Goal: Book appointment/travel/reservation

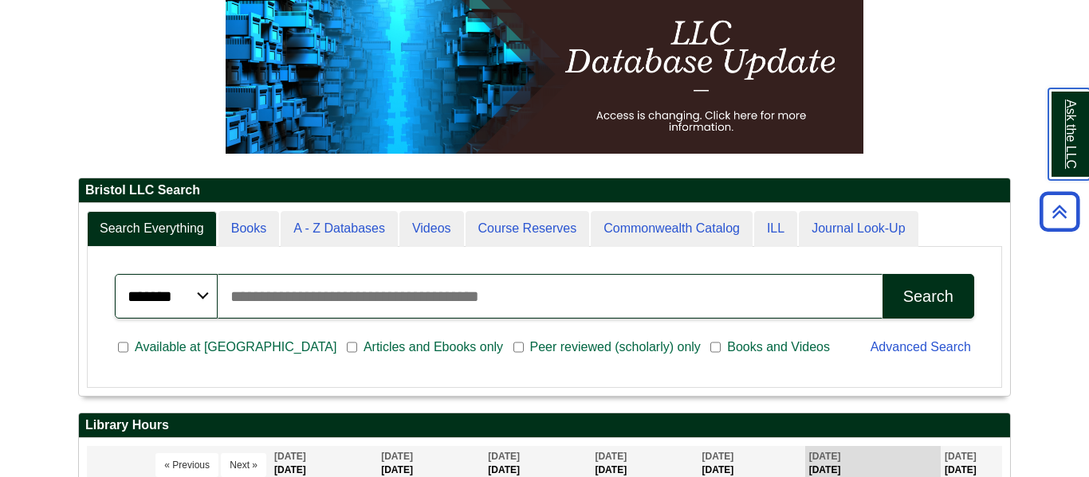
scroll to position [191, 931]
click at [446, 376] on div "******* ***** ****** Search articles, books, journals & more Search Available a…" at bounding box center [544, 317] width 897 height 124
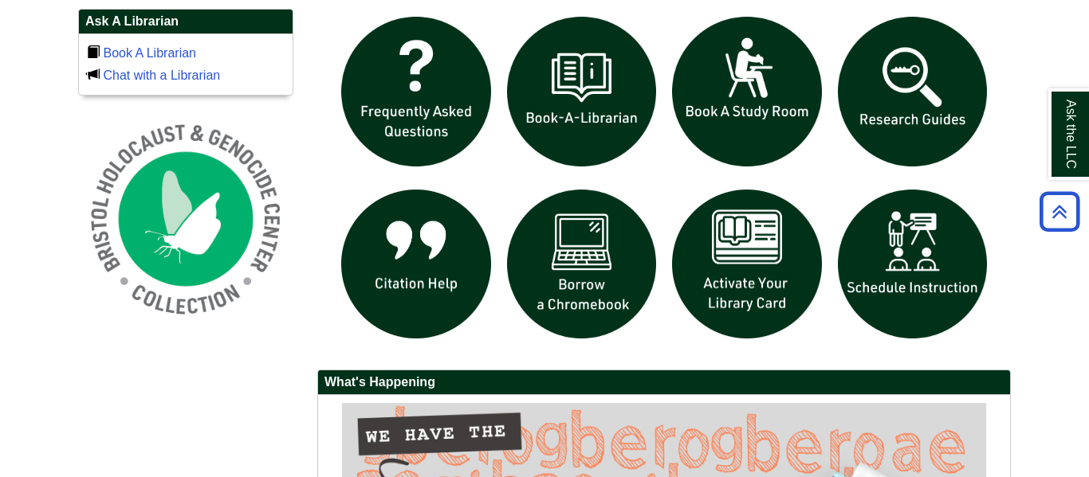
scroll to position [1084, 0]
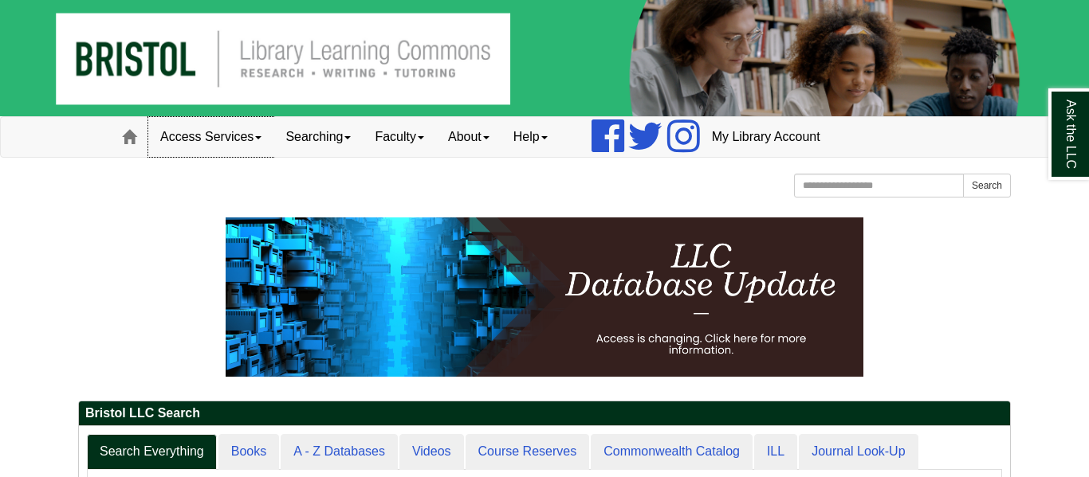
click at [187, 149] on link "Access Services" at bounding box center [210, 137] width 125 height 40
click at [308, 138] on link "Searching" at bounding box center [317, 137] width 89 height 40
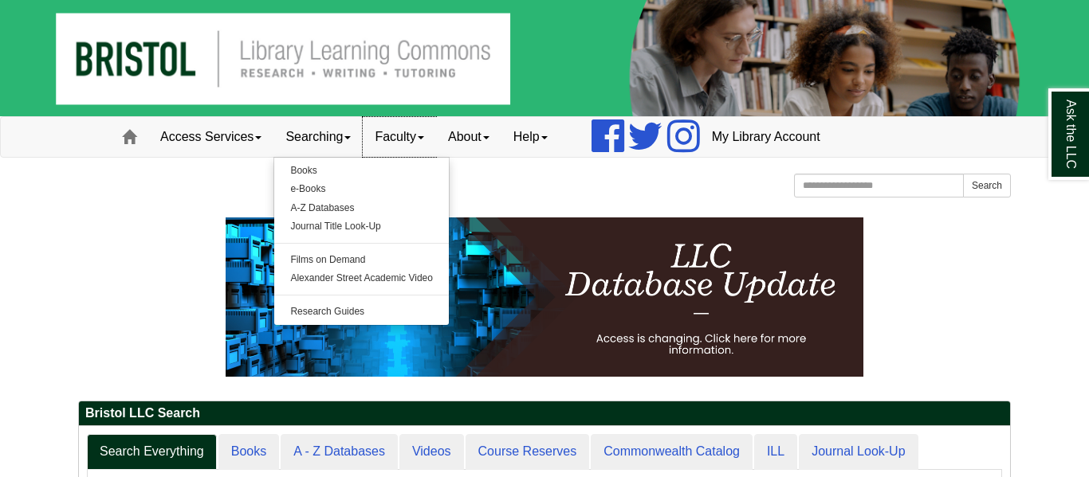
click at [398, 143] on link "Faculty" at bounding box center [399, 137] width 73 height 40
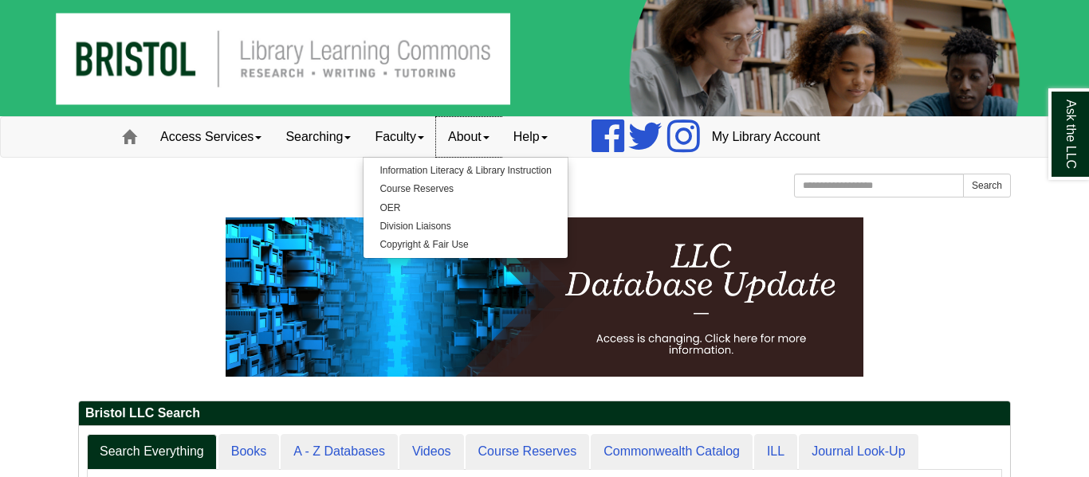
click at [480, 147] on link "About" at bounding box center [468, 137] width 65 height 40
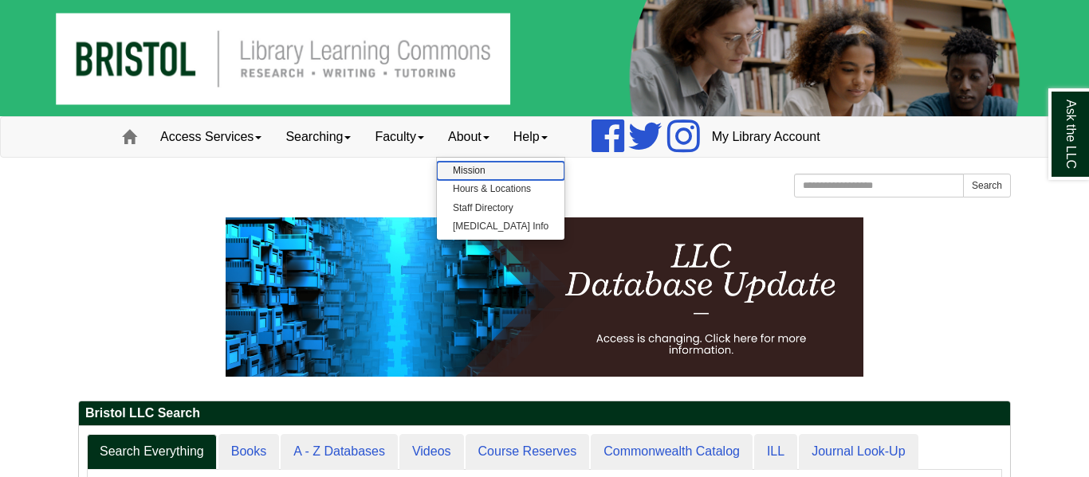
click at [485, 173] on link "Mission" at bounding box center [501, 171] width 128 height 18
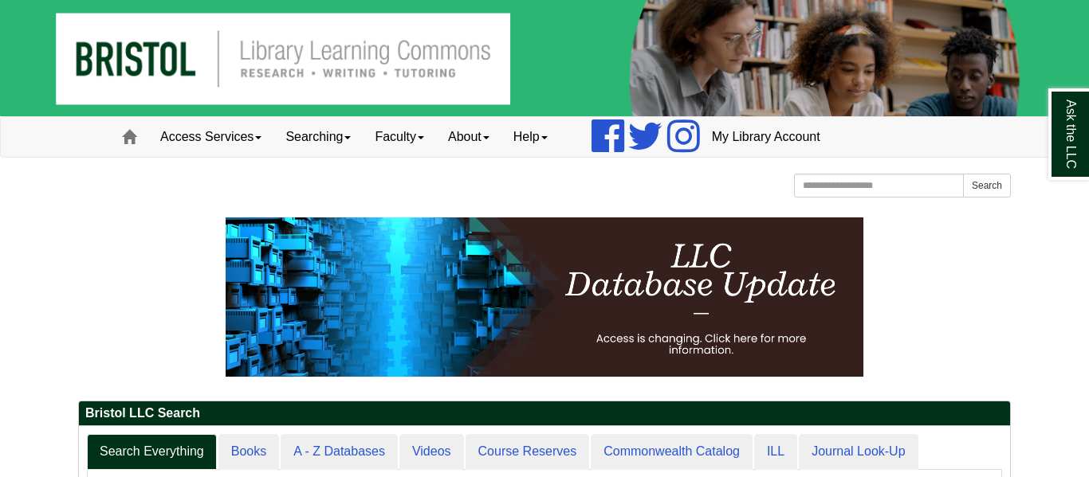
scroll to position [191, 931]
click at [219, 130] on link "Access Services" at bounding box center [210, 137] width 125 height 40
click at [340, 127] on link "Searching" at bounding box center [317, 137] width 89 height 40
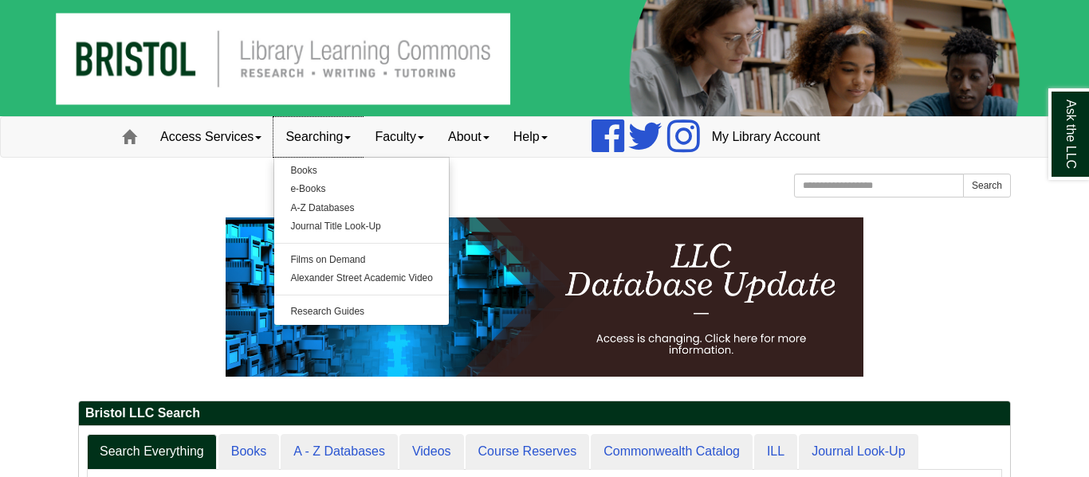
click at [320, 139] on link "Searching" at bounding box center [317, 137] width 89 height 40
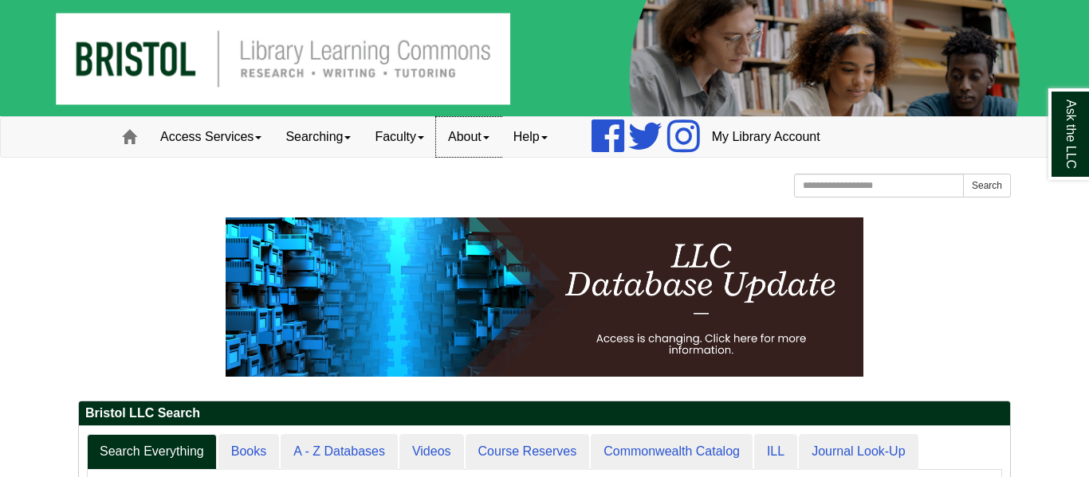
click at [463, 139] on link "About" at bounding box center [468, 137] width 65 height 40
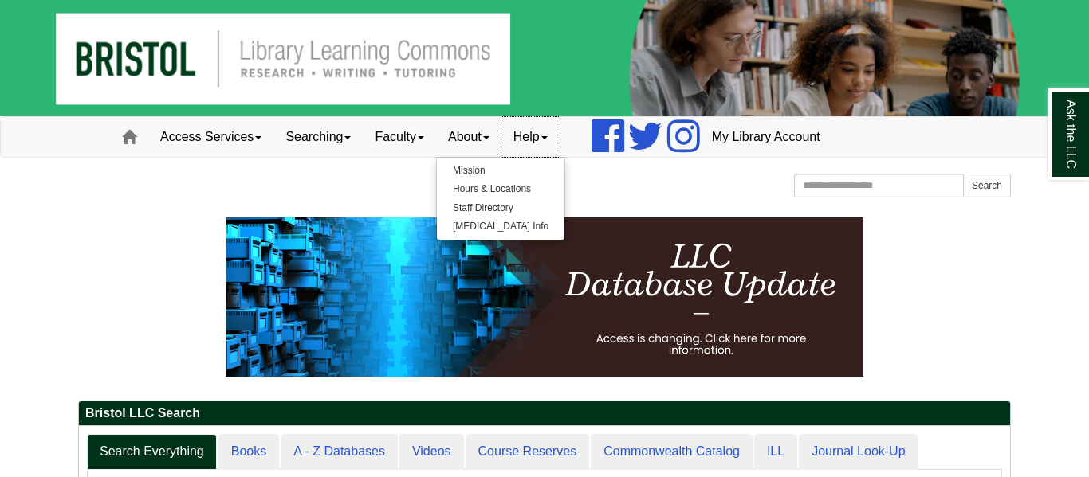
click at [531, 139] on link "Help" at bounding box center [530, 137] width 58 height 40
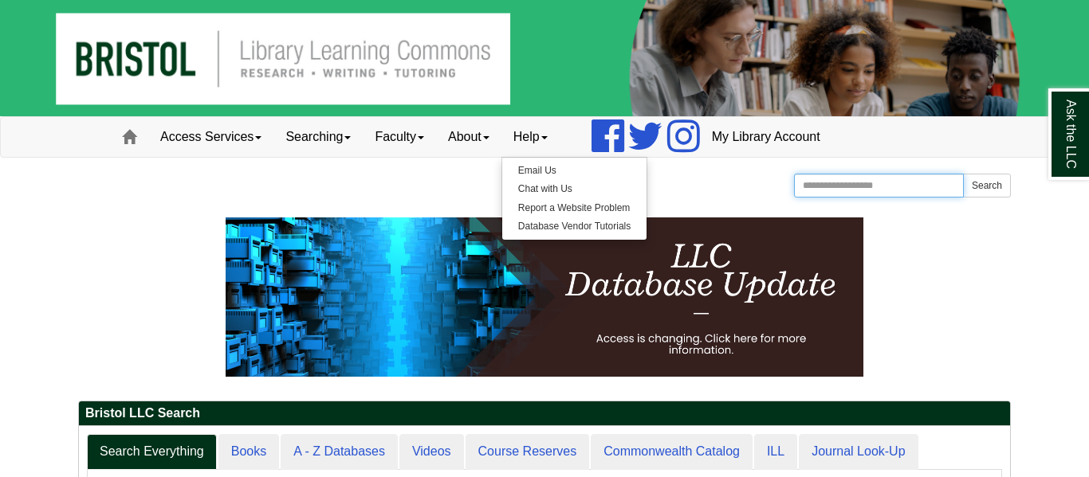
click at [823, 195] on input "Search the Website" at bounding box center [879, 186] width 170 height 24
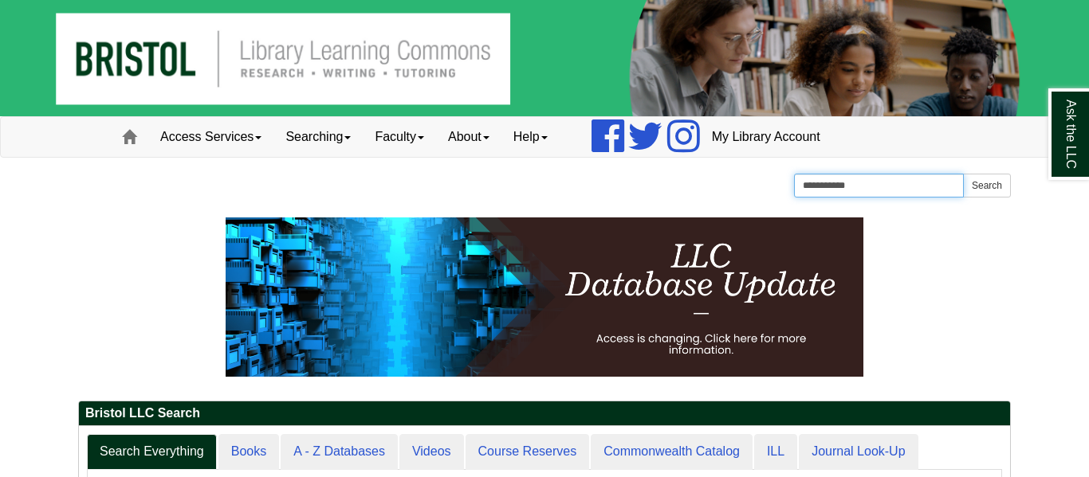
type input "**********"
click at [963, 174] on button "Search" at bounding box center [987, 186] width 48 height 24
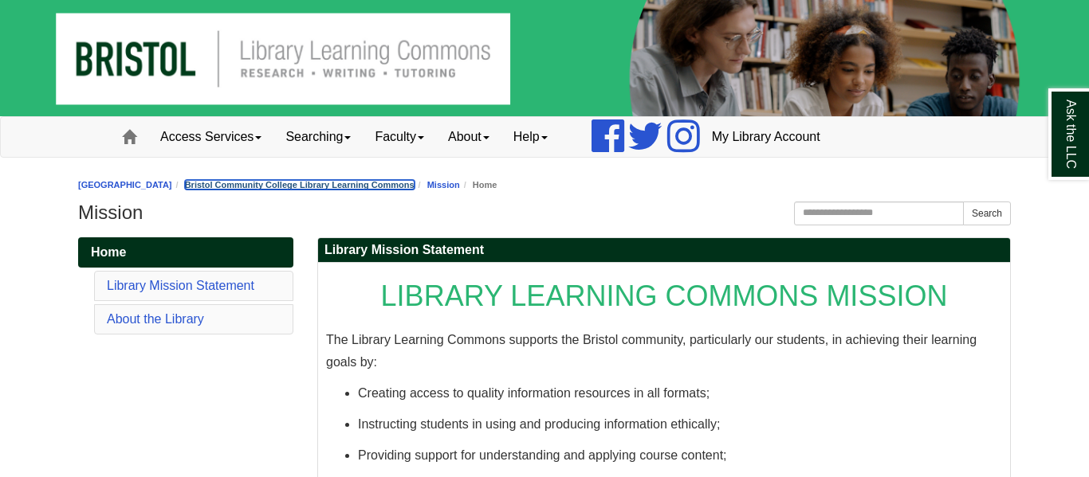
click at [273, 180] on link "Bristol Community College Library Learning Commons" at bounding box center [300, 185] width 230 height 10
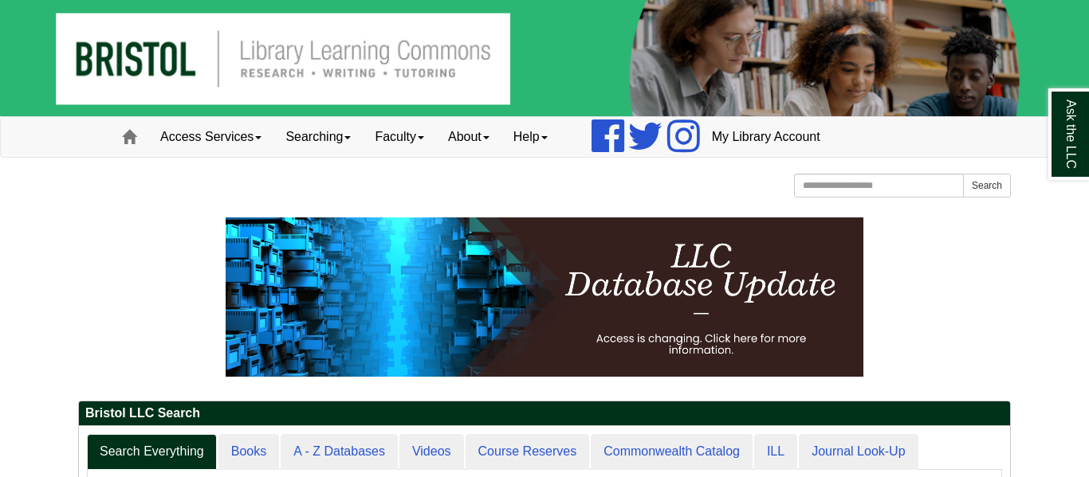
scroll to position [191, 931]
click at [923, 387] on div at bounding box center [544, 309] width 933 height 183
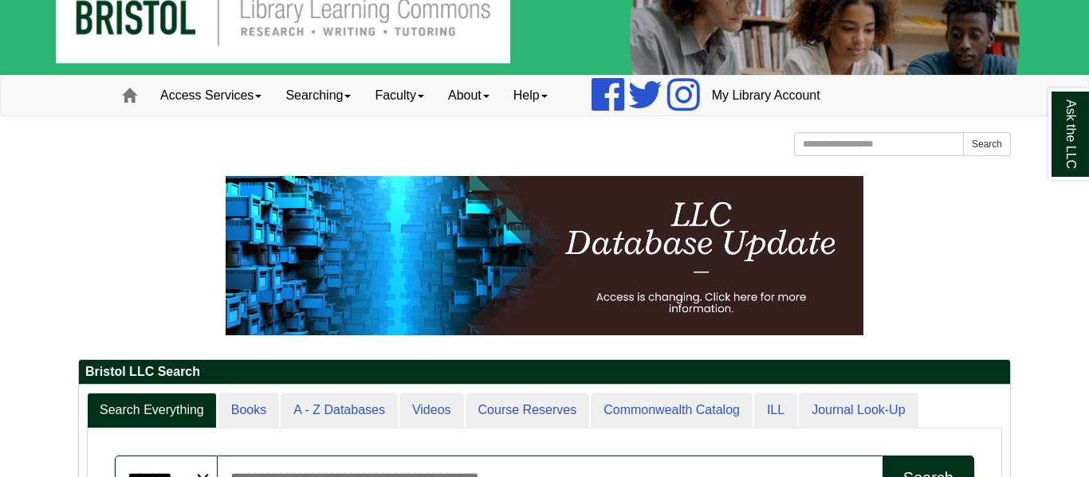
scroll to position [64, 0]
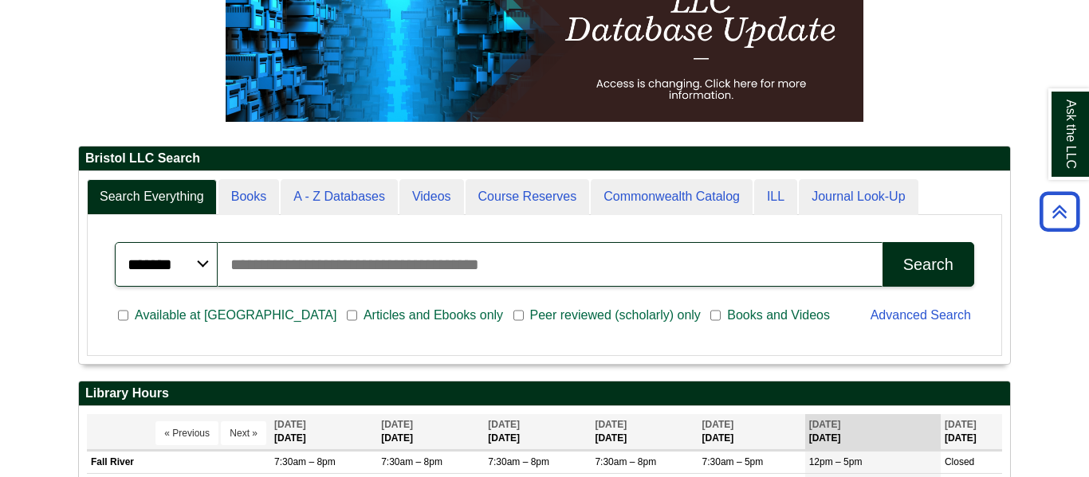
scroll to position [287, 0]
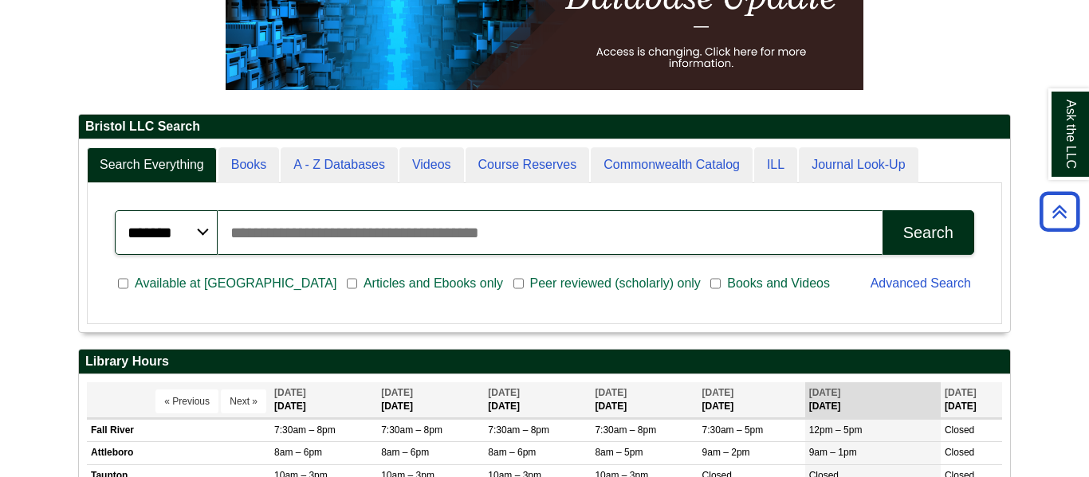
click at [461, 301] on div "Available at Bristol Articles and Ebooks only Peer reviewed (scholarly) only Bo…" at bounding box center [483, 285] width 756 height 41
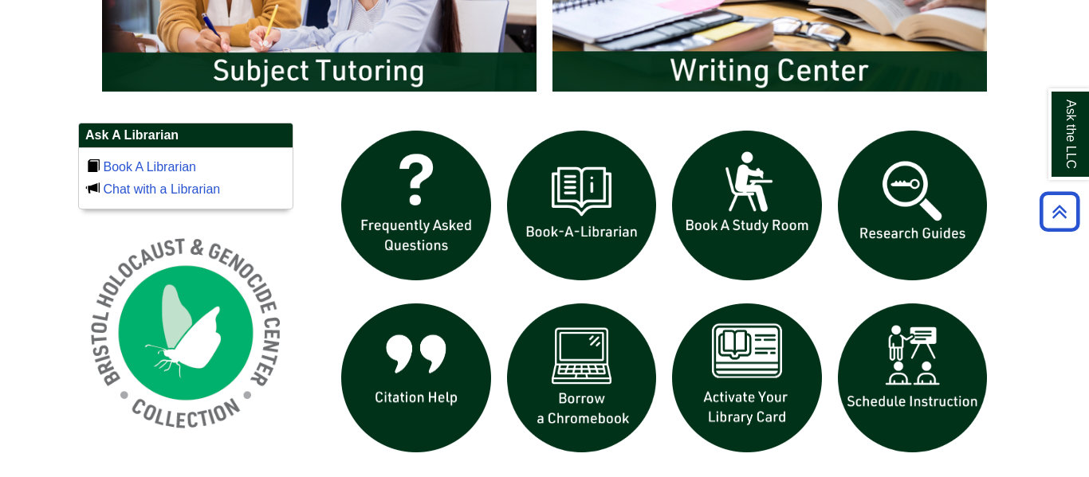
scroll to position [1005, 0]
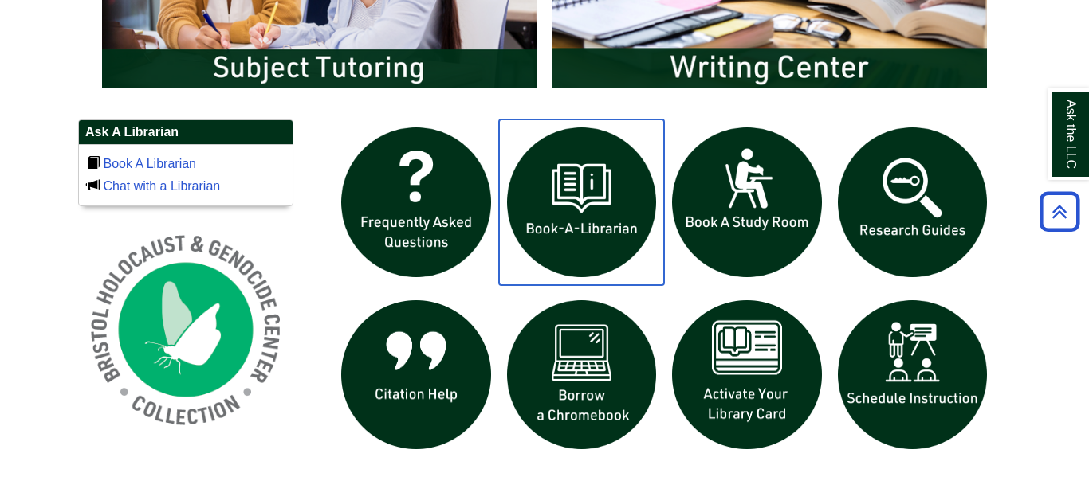
click at [563, 187] on img "slideshow" at bounding box center [582, 203] width 166 height 166
click at [588, 191] on img "slideshow" at bounding box center [582, 203] width 166 height 166
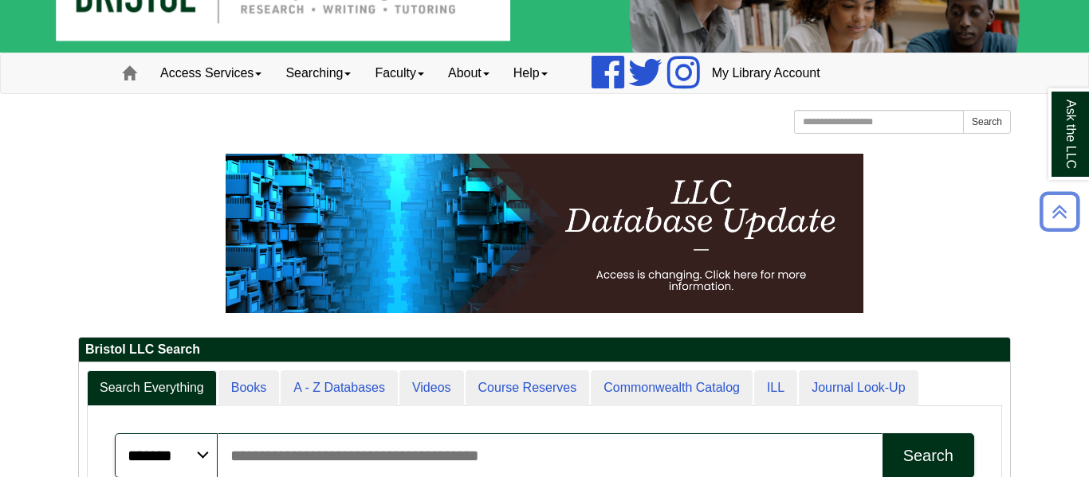
scroll to position [0, 0]
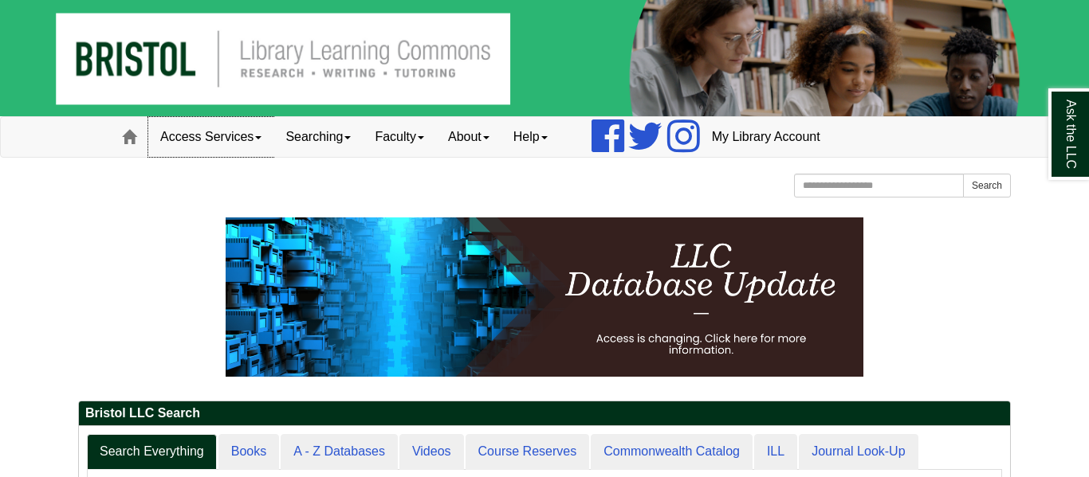
click at [226, 143] on link "Access Services" at bounding box center [210, 137] width 125 height 40
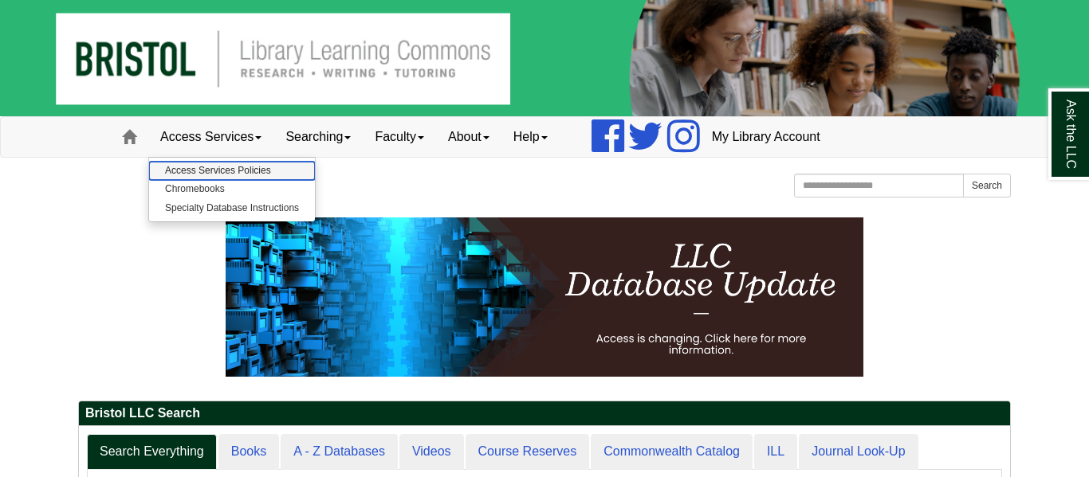
click at [211, 171] on link "Access Services Policies" at bounding box center [232, 171] width 166 height 18
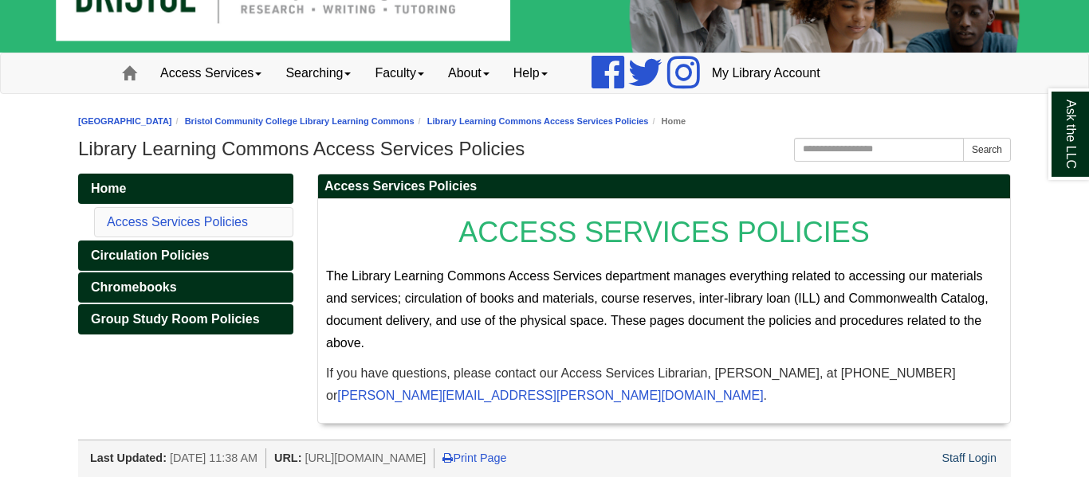
scroll to position [69, 0]
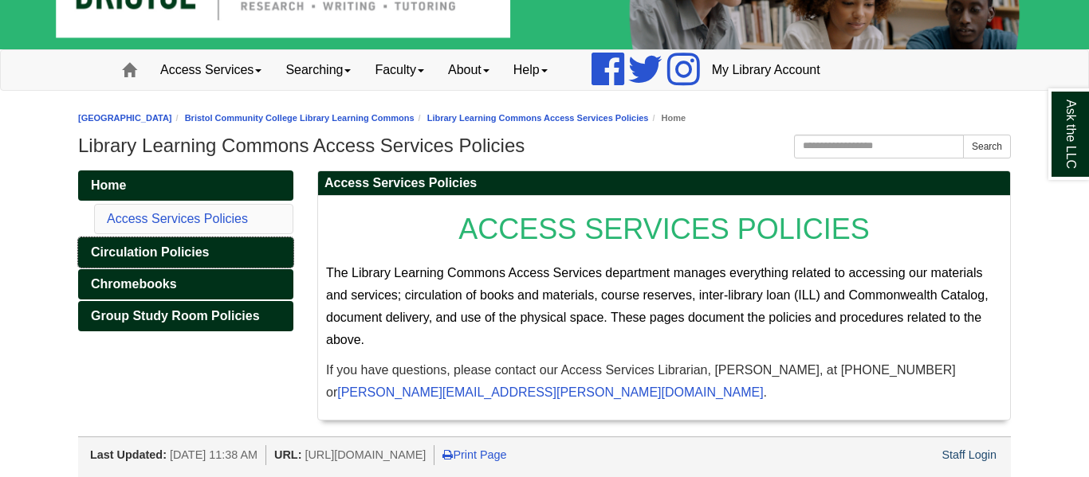
click at [210, 253] on link "Circulation Policies" at bounding box center [185, 253] width 215 height 30
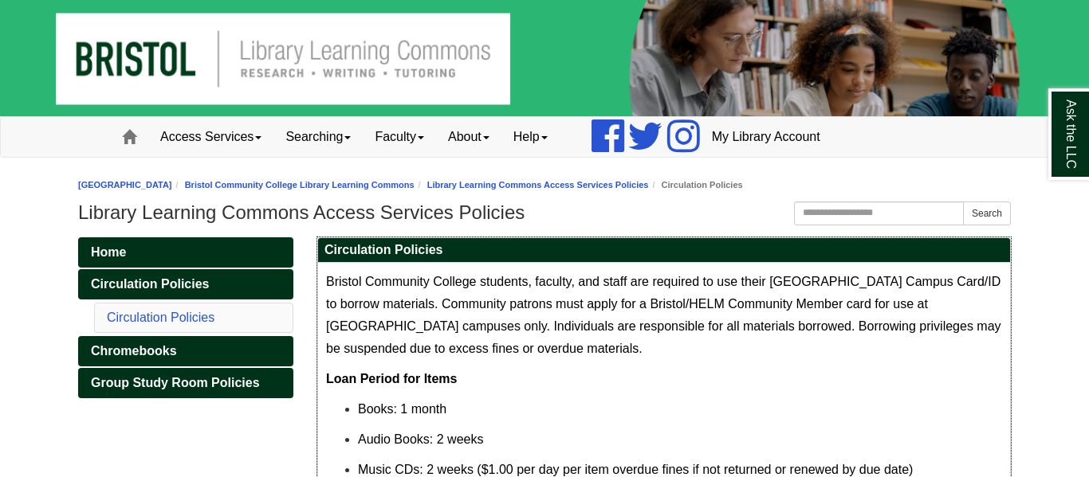
click at [567, 438] on p "Audio Books: 2 weeks" at bounding box center [680, 440] width 644 height 22
click at [190, 249] on link "Home" at bounding box center [185, 253] width 215 height 30
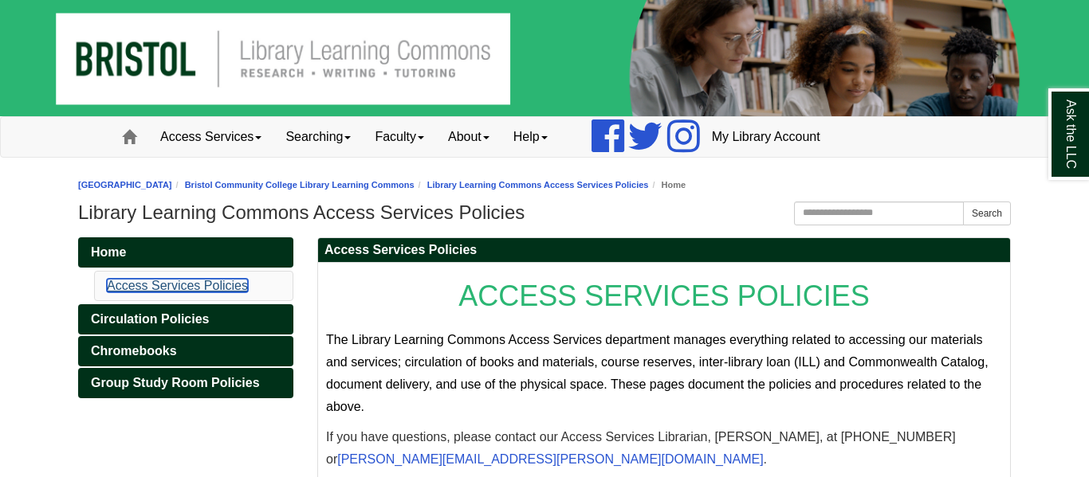
click at [150, 288] on link "Access Services Policies" at bounding box center [177, 286] width 141 height 14
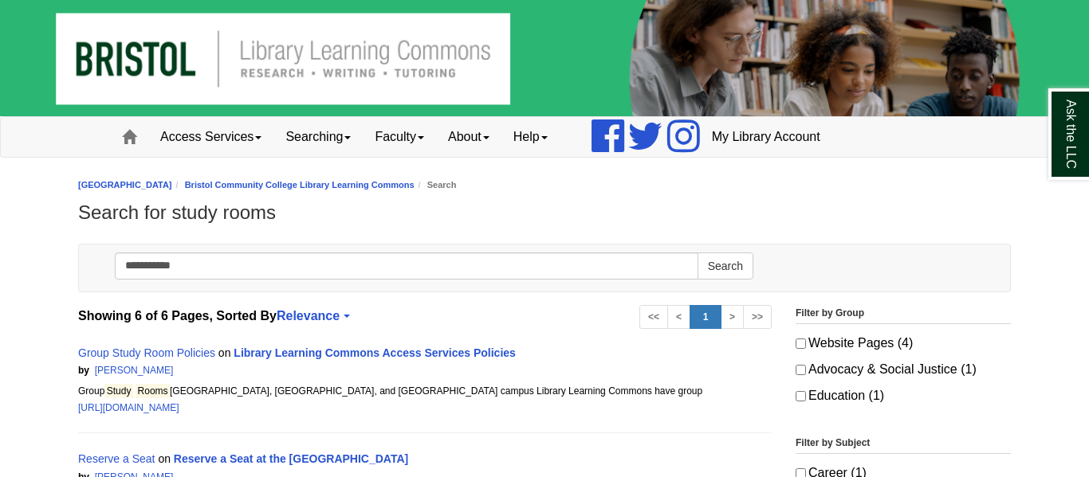
click at [560, 452] on div "Reserve a Seat on Reserve a Seat at the [GEOGRAPHIC_DATA]" at bounding box center [424, 460] width 693 height 20
click at [202, 138] on link "Access Services" at bounding box center [210, 137] width 125 height 40
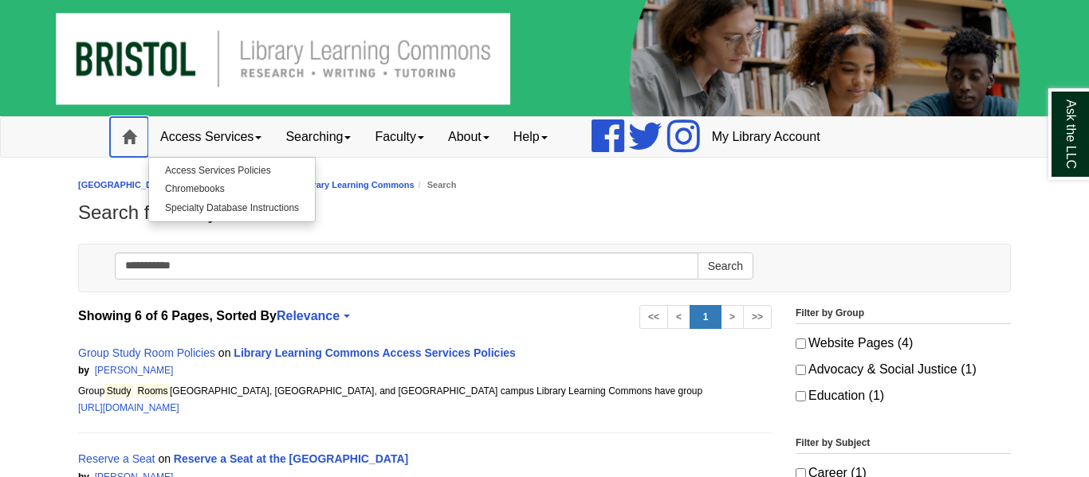
click at [133, 134] on span at bounding box center [129, 137] width 14 height 14
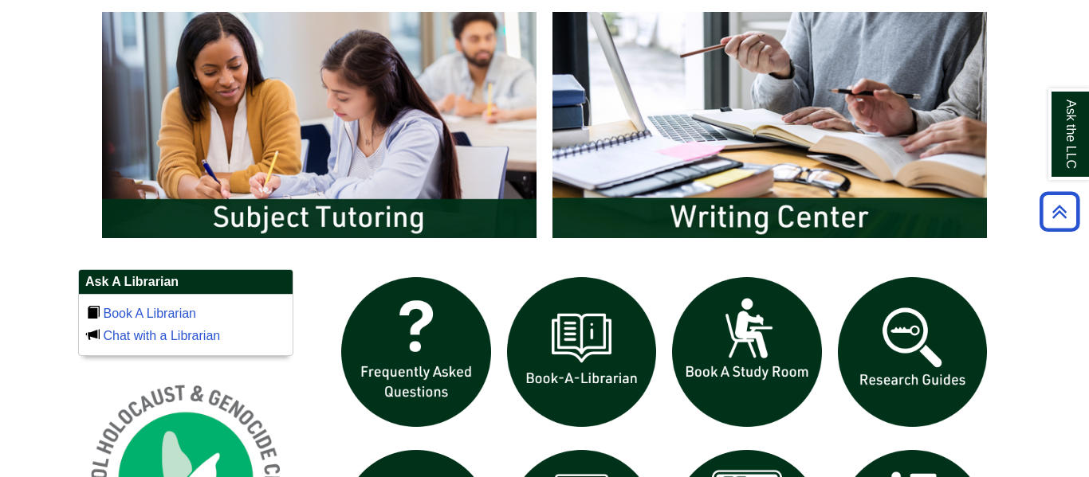
scroll to position [988, 0]
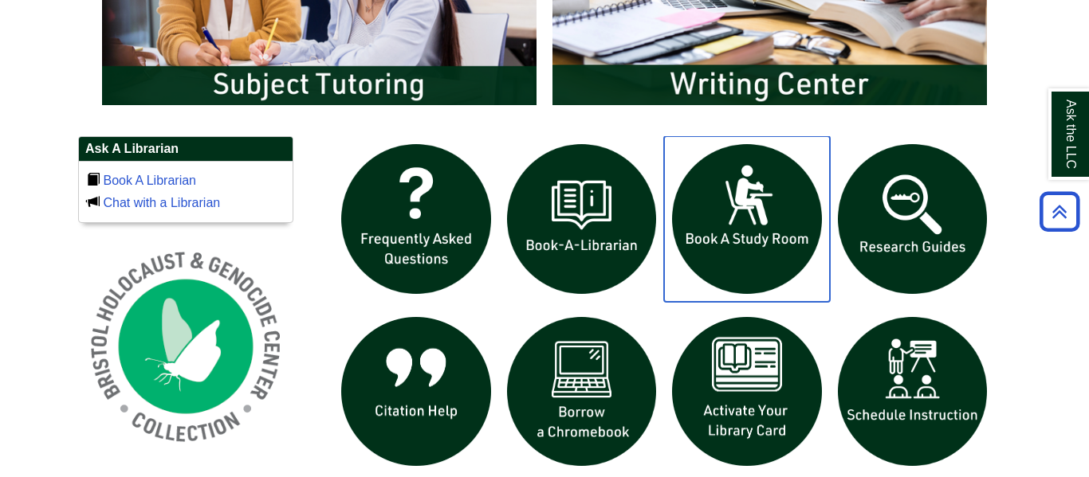
click at [755, 262] on img "slideshow" at bounding box center [747, 219] width 166 height 166
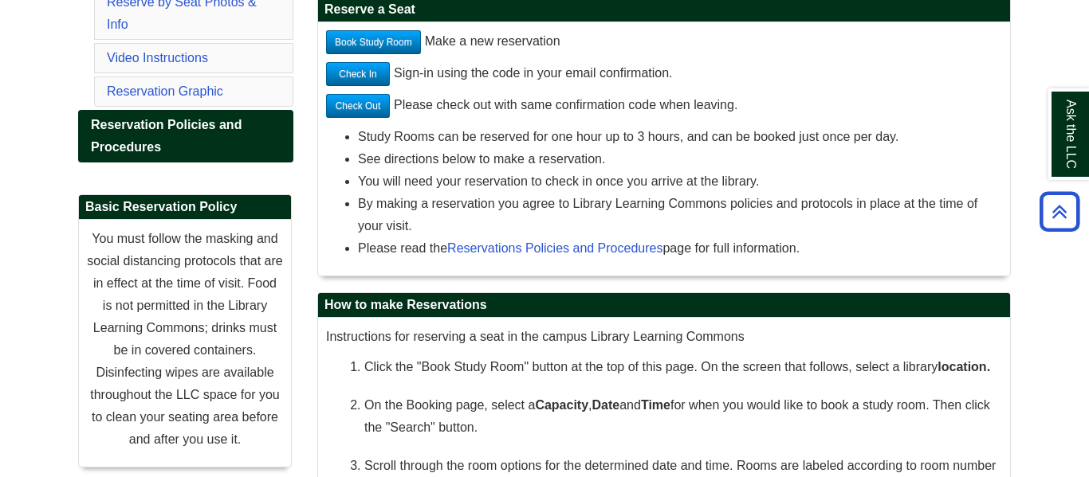
scroll to position [383, 0]
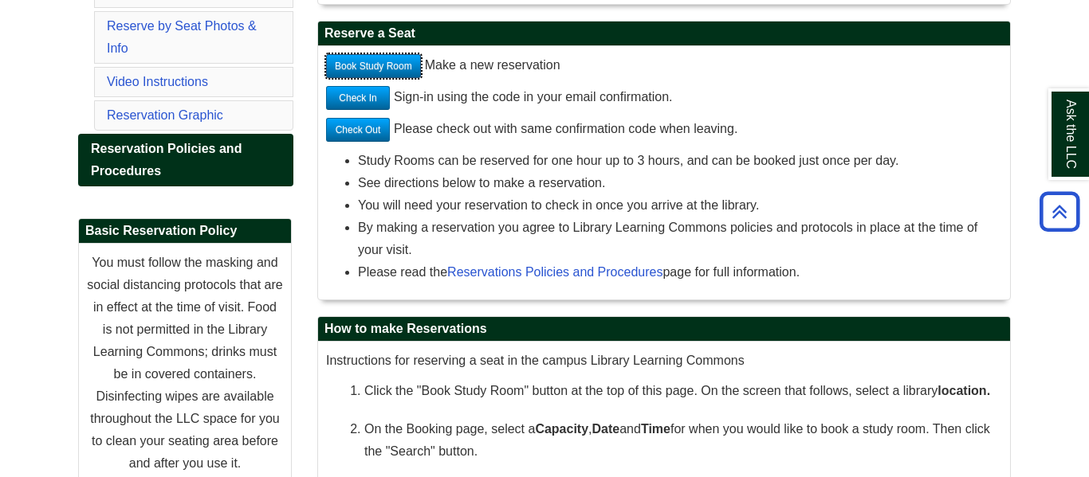
click at [402, 62] on link "Book Study Room" at bounding box center [373, 66] width 95 height 24
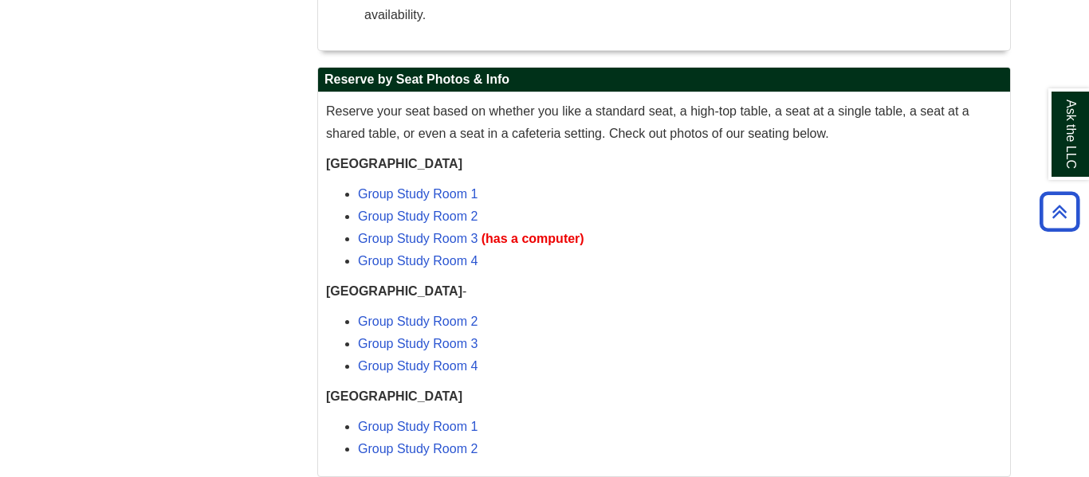
scroll to position [1243, 0]
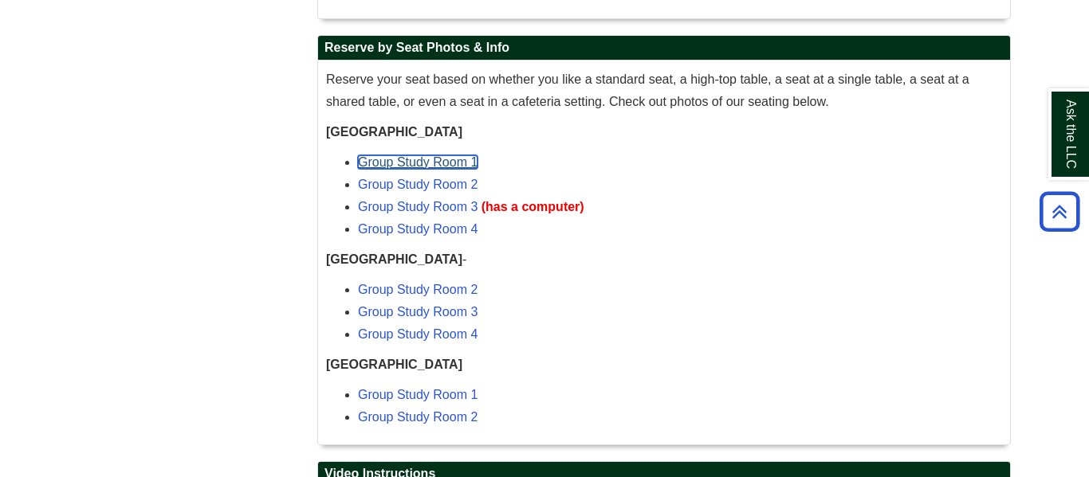
click at [413, 169] on link "Group Study Room 1" at bounding box center [418, 162] width 120 height 14
click at [644, 376] on p "[GEOGRAPHIC_DATA]" at bounding box center [664, 365] width 676 height 22
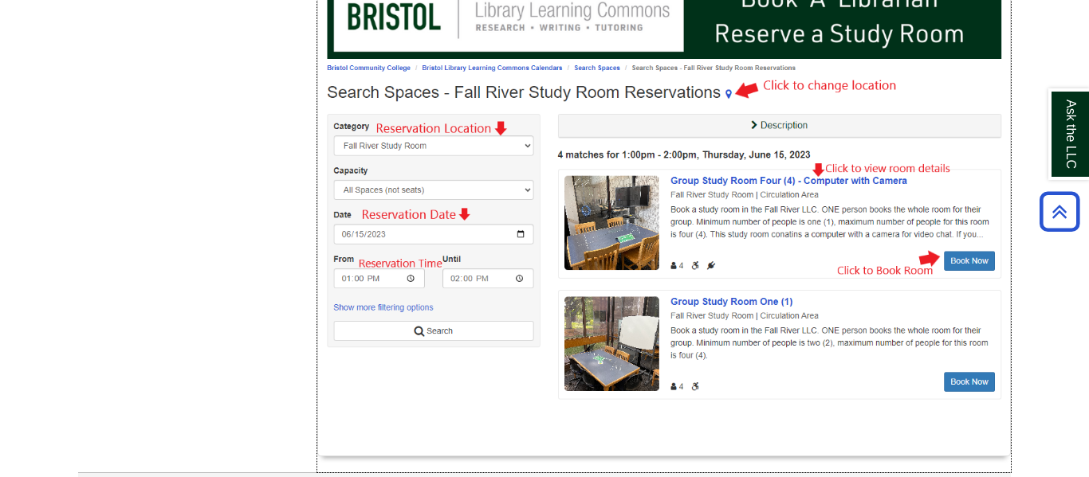
scroll to position [2114, 0]
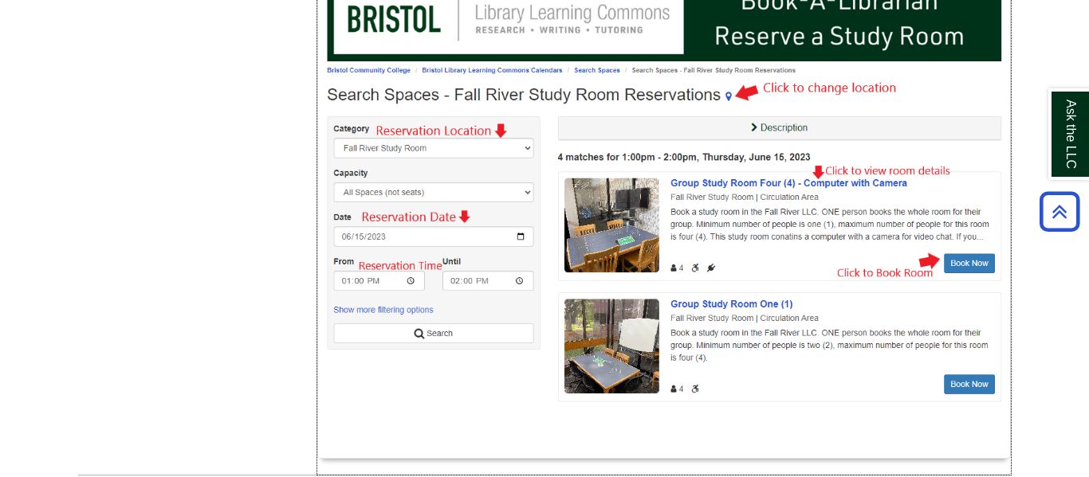
click at [721, 359] on img at bounding box center [664, 195] width 676 height 436
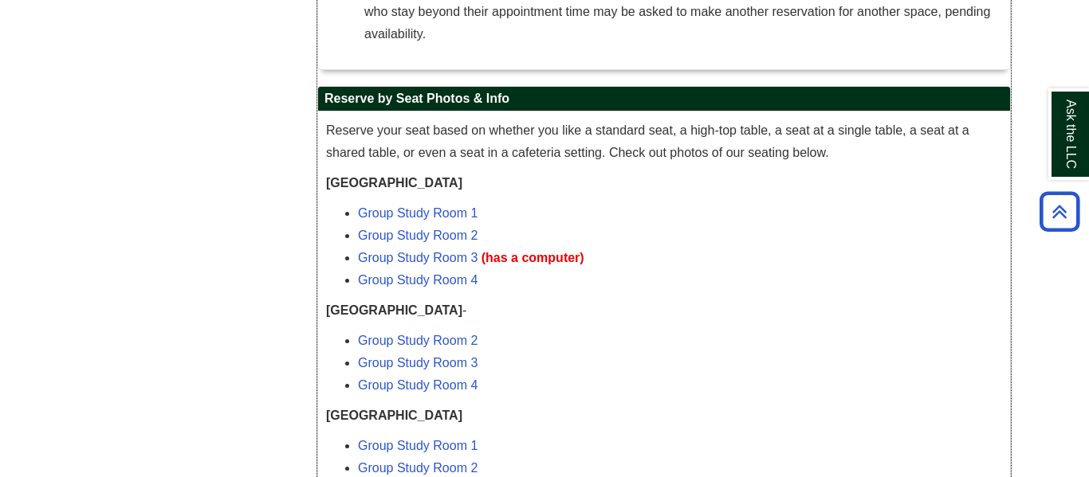
scroll to position [1189, 0]
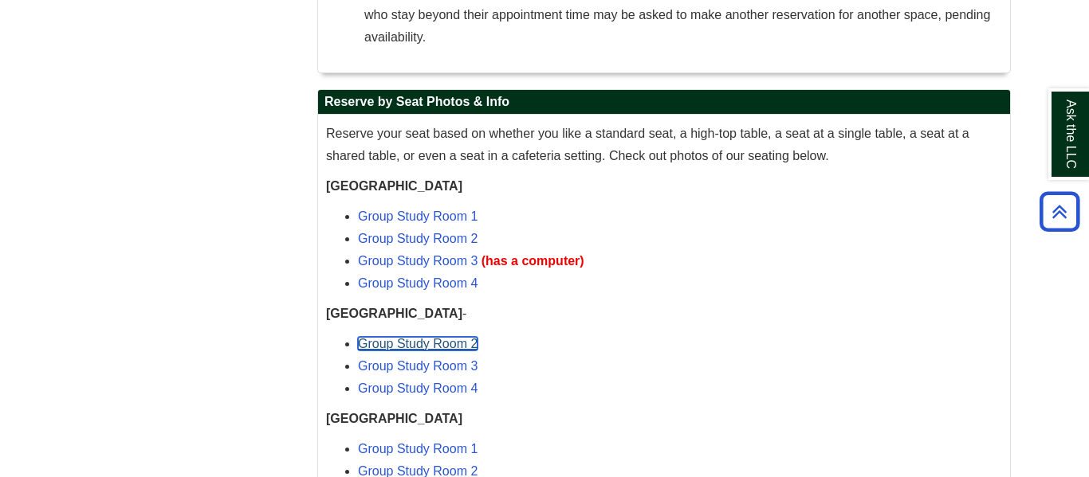
click at [421, 351] on link "Group Study Room 2" at bounding box center [418, 344] width 120 height 14
click at [636, 270] on li "Group Study Room 3 (has a computer)" at bounding box center [680, 261] width 644 height 22
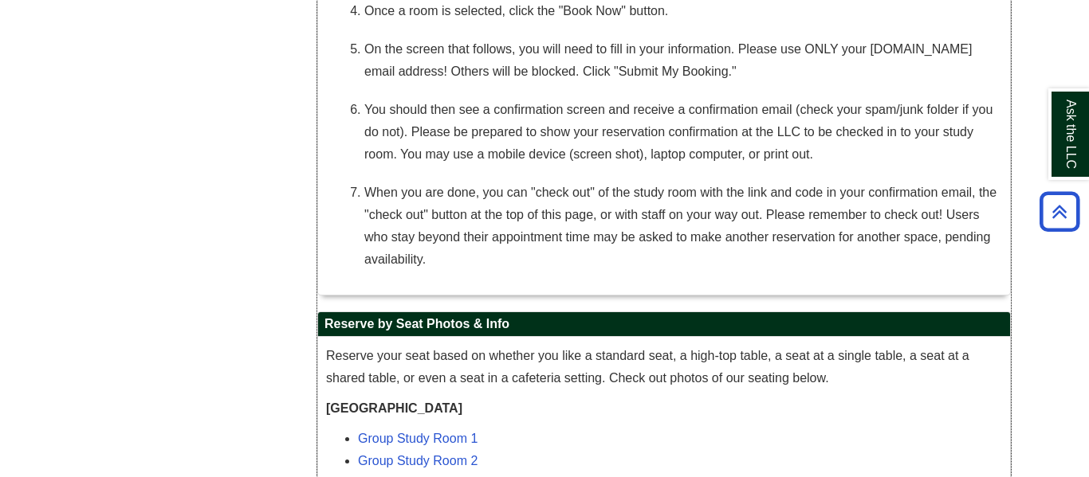
scroll to position [966, 0]
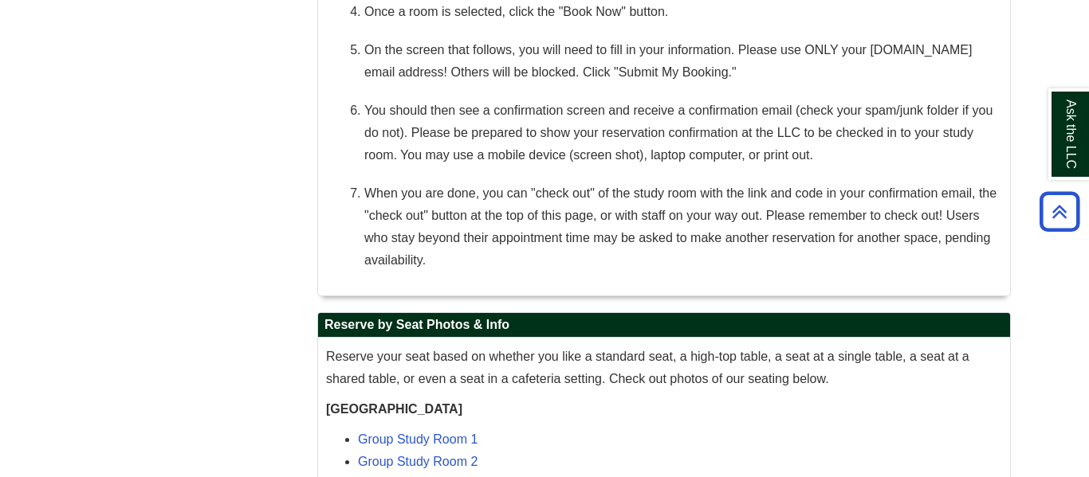
click at [130, 317] on div "Reserve a Seat Welcome to Seat Reservations! Reserve a Seat How to make Reserva…" at bounding box center [544, 448] width 956 height 2352
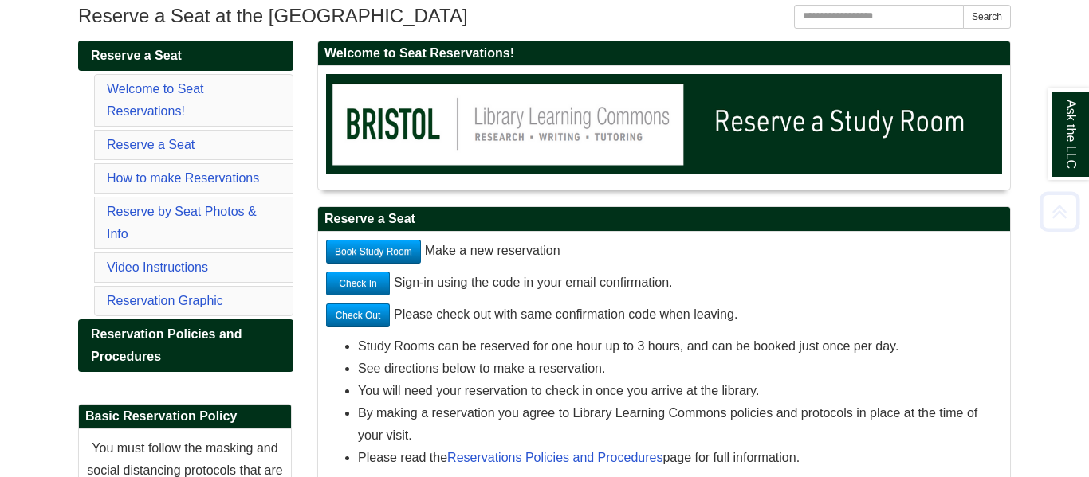
scroll to position [201, 0]
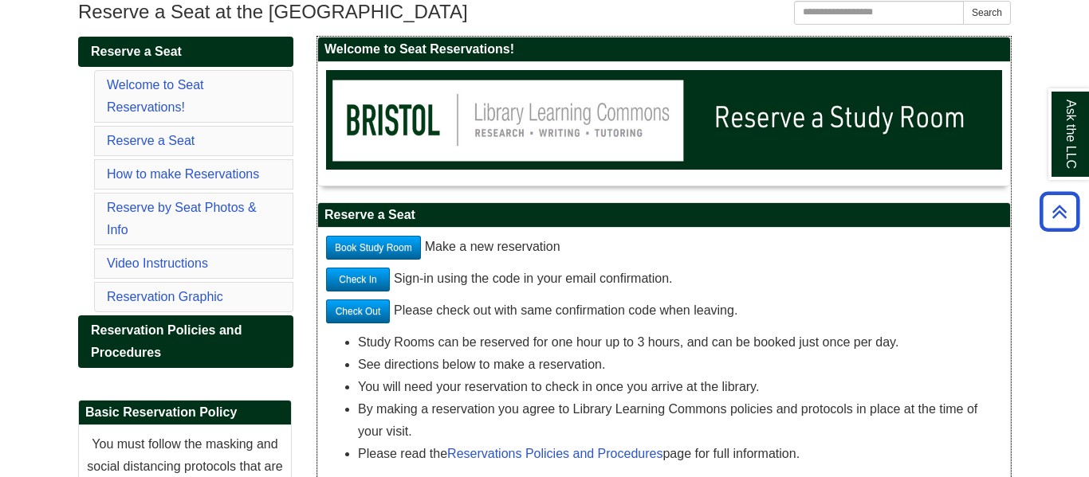
click at [653, 410] on li "By making a reservation you agree to Library Learning Commons policies and prot…" at bounding box center [680, 421] width 644 height 45
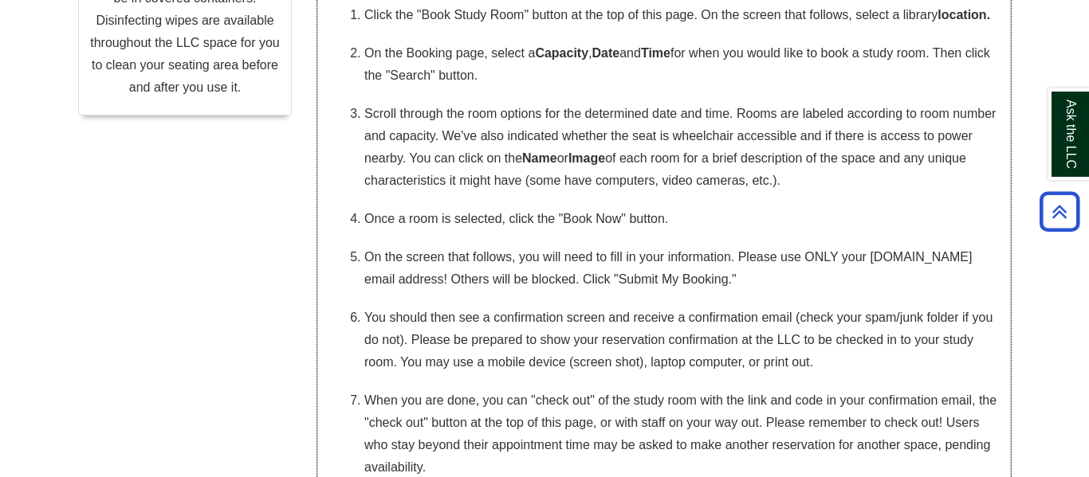
scroll to position [743, 0]
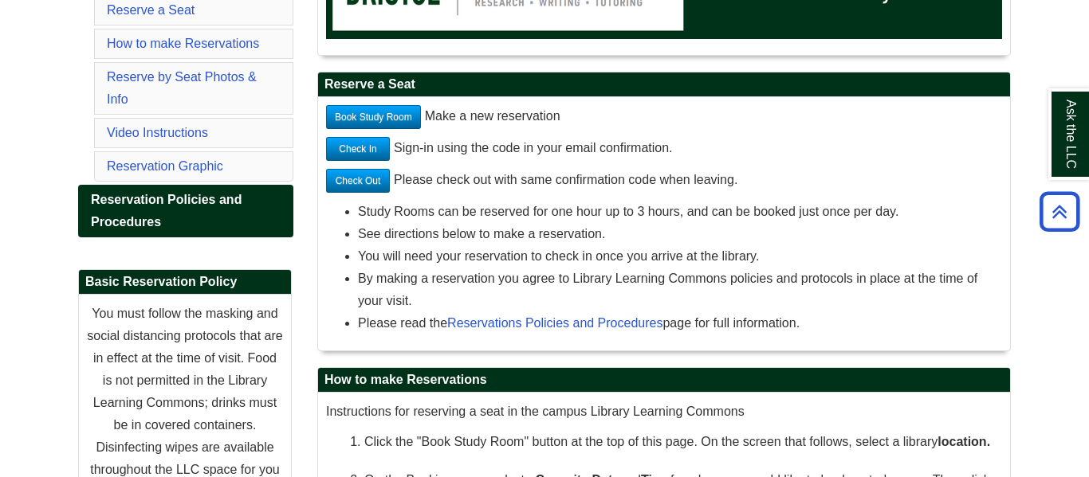
scroll to position [233, 0]
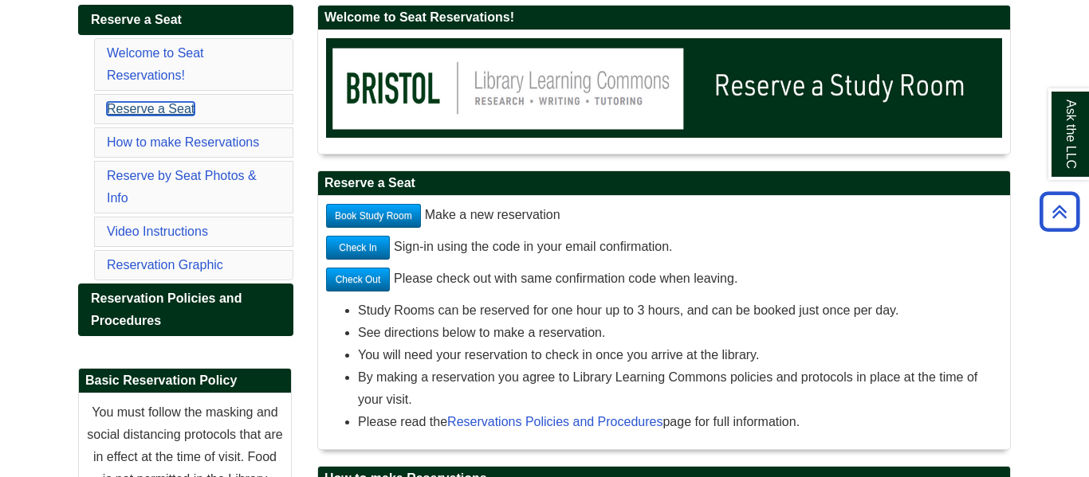
click at [177, 102] on link "Reserve a Seat" at bounding box center [151, 109] width 88 height 14
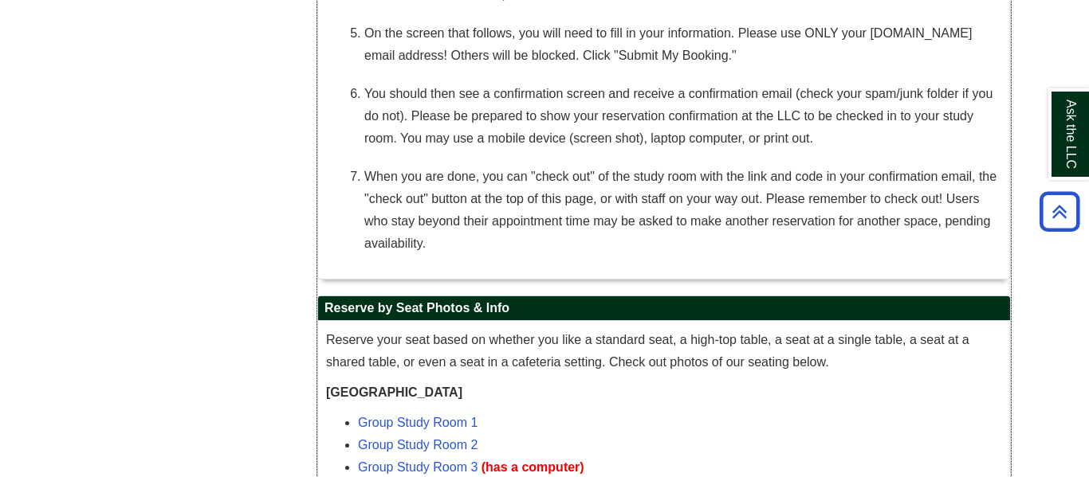
scroll to position [979, 0]
